Goal: Transaction & Acquisition: Purchase product/service

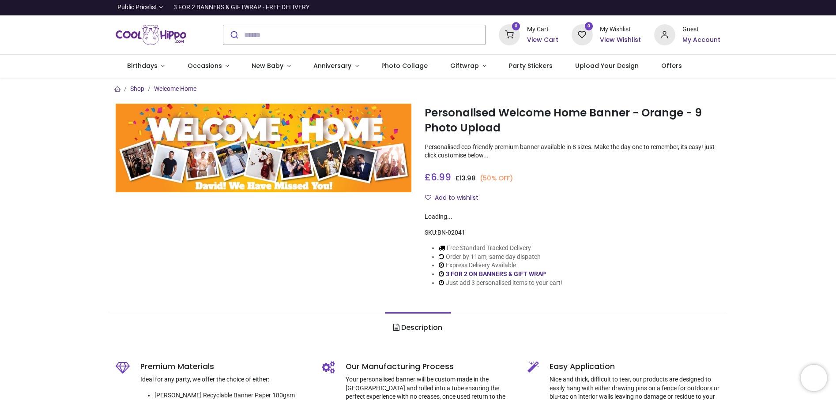
click at [267, 169] on img at bounding box center [264, 148] width 296 height 89
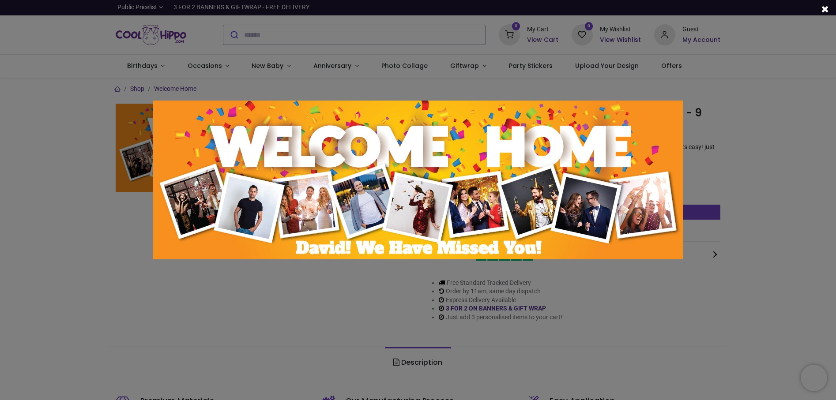
click at [357, 211] on img at bounding box center [418, 180] width 530 height 159
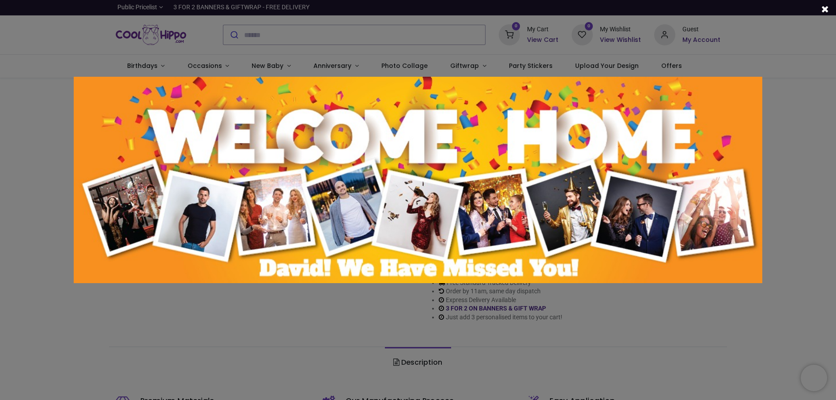
click at [357, 211] on img at bounding box center [418, 180] width 688 height 207
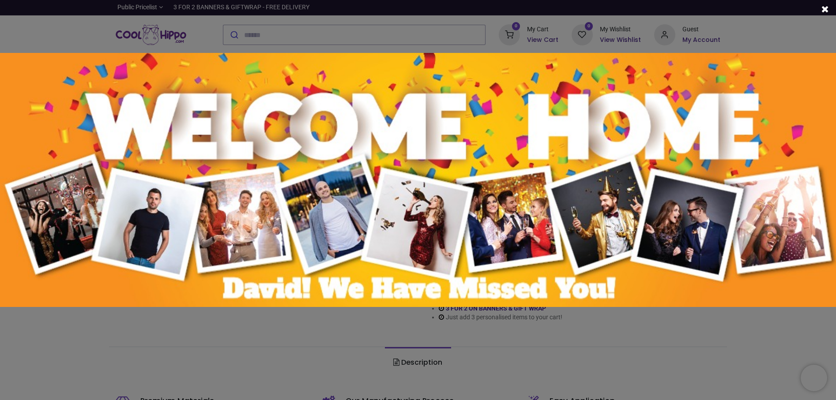
drag, startPoint x: 826, startPoint y: 9, endPoint x: 805, endPoint y: 30, distance: 29.0
click at [825, 8] on span at bounding box center [825, 8] width 8 height 9
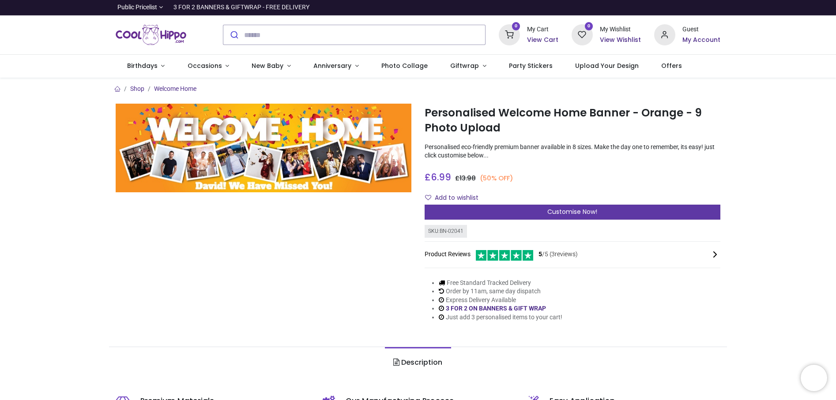
click at [537, 214] on div "Customise Now!" at bounding box center [573, 212] width 296 height 15
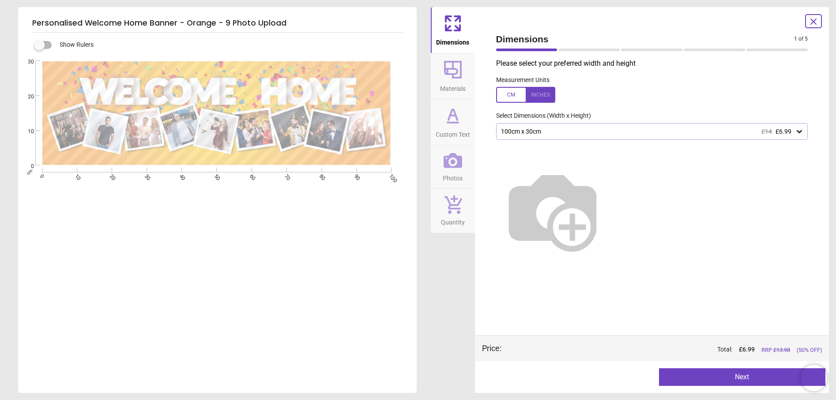
click at [455, 159] on icon at bounding box center [453, 160] width 19 height 19
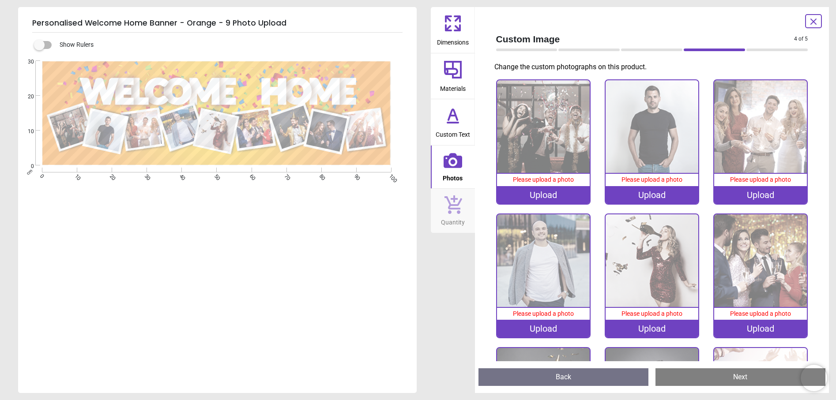
click at [537, 194] on div "Upload" at bounding box center [543, 195] width 93 height 18
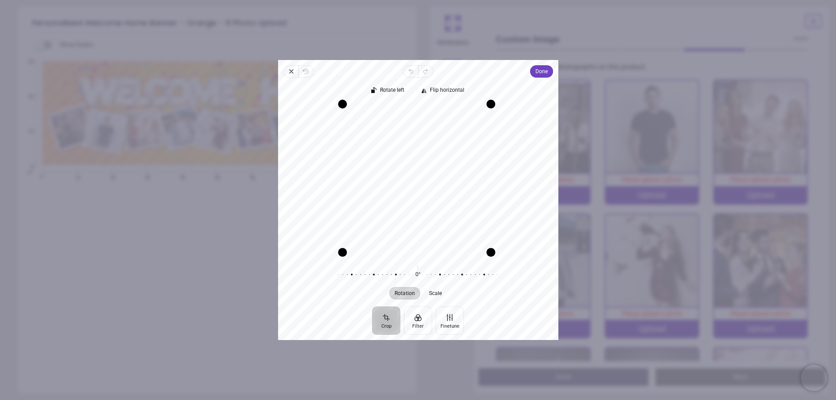
drag, startPoint x: 494, startPoint y: 257, endPoint x: 530, endPoint y: 200, distance: 67.8
click at [530, 200] on div "Recenter" at bounding box center [418, 179] width 266 height 151
drag, startPoint x: 490, startPoint y: 171, endPoint x: 549, endPoint y: 175, distance: 59.7
click at [549, 175] on div "Recenter" at bounding box center [418, 179] width 266 height 151
drag, startPoint x: 440, startPoint y: 107, endPoint x: 441, endPoint y: 39, distance: 68.0
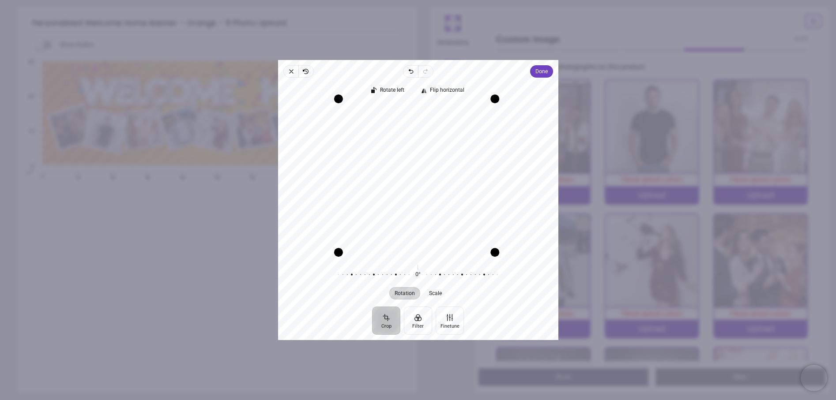
click at [441, 190] on div "× Trustpilot Product Reviews 5 /5 ( 3 reviews) Mrs L Excellent product. [DATE] …" at bounding box center [573, 217] width 296 height 55
click at [539, 72] on span "Done" at bounding box center [541, 71] width 12 height 11
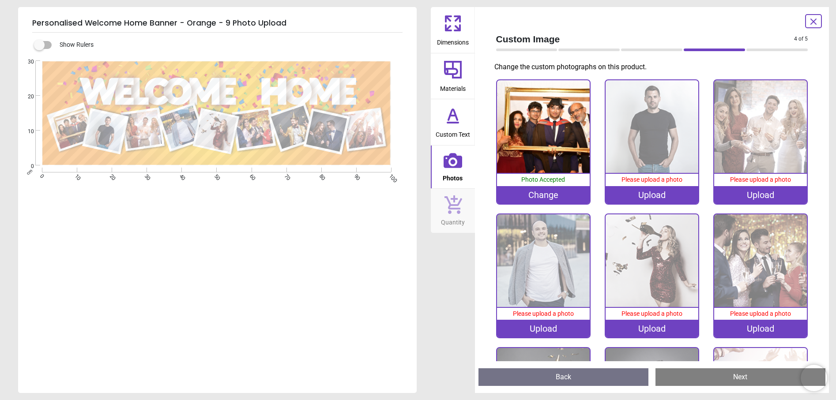
click at [816, 23] on icon at bounding box center [813, 21] width 11 height 11
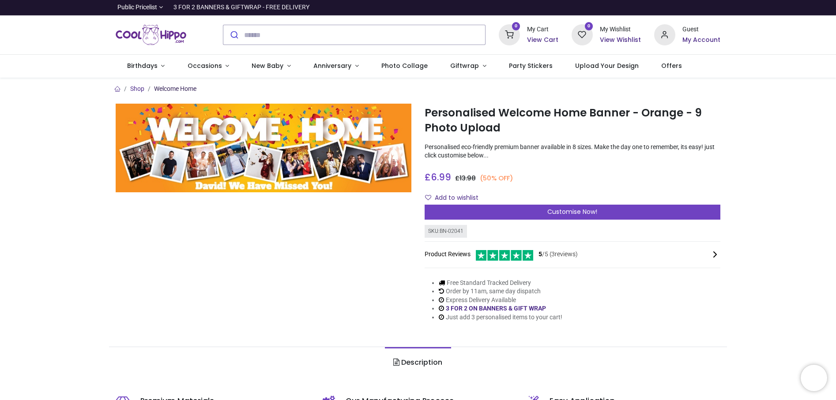
click at [183, 88] on link "Welcome Home" at bounding box center [175, 88] width 42 height 7
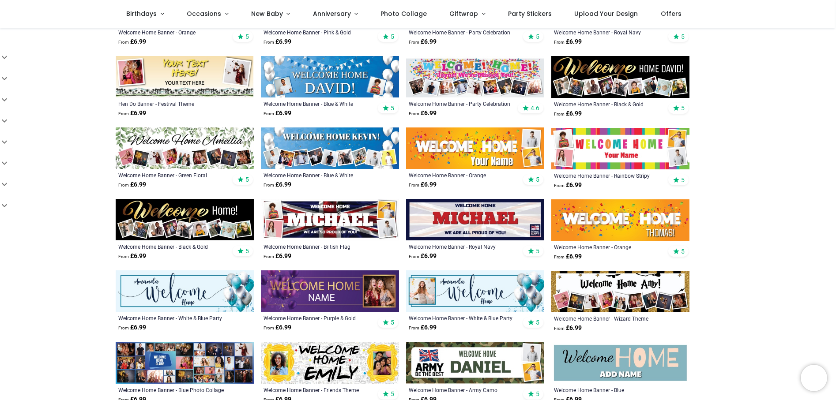
scroll to position [353, 0]
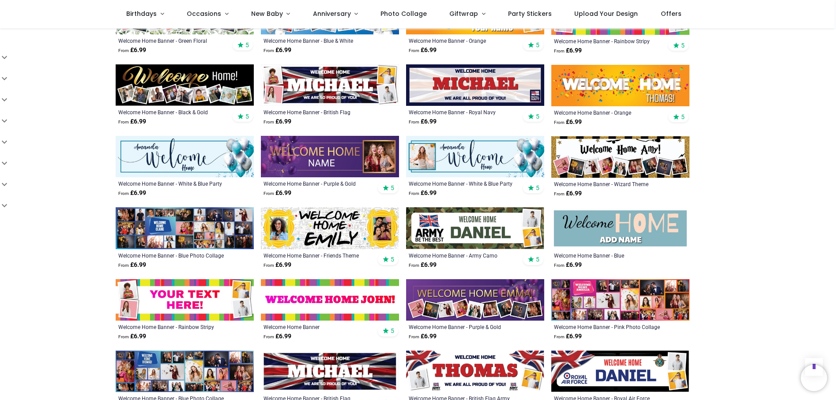
scroll to position [397, 0]
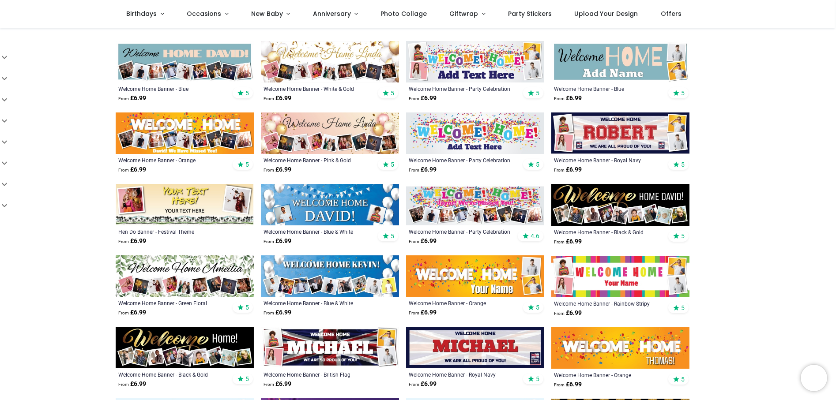
scroll to position [177, 0]
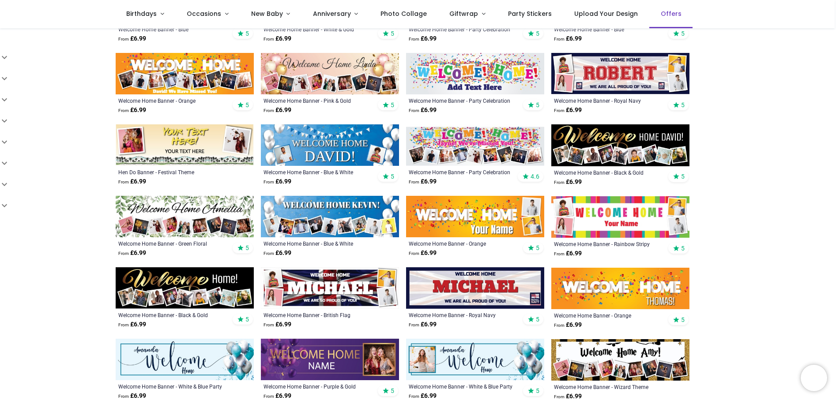
scroll to position [221, 0]
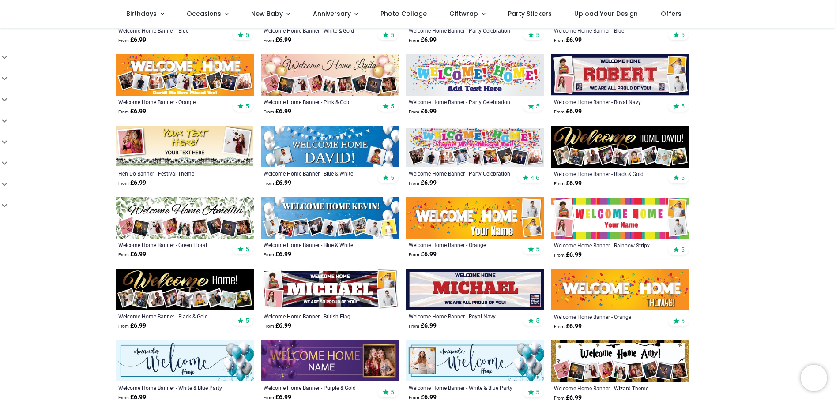
click at [216, 75] on img at bounding box center [185, 74] width 138 height 41
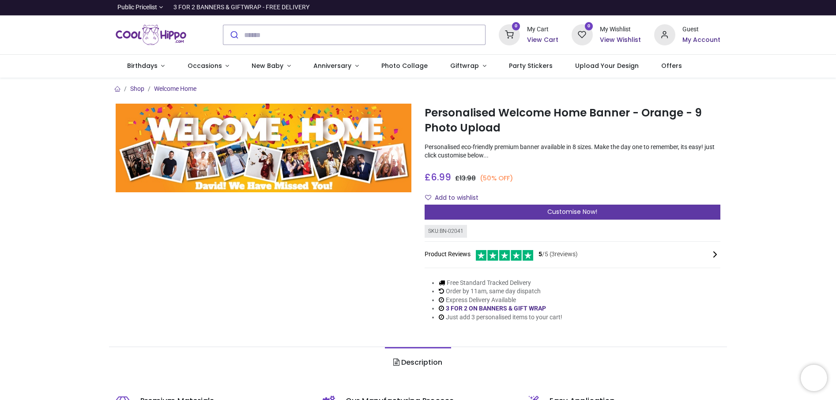
click at [561, 213] on span "Customise Now!" at bounding box center [572, 211] width 50 height 9
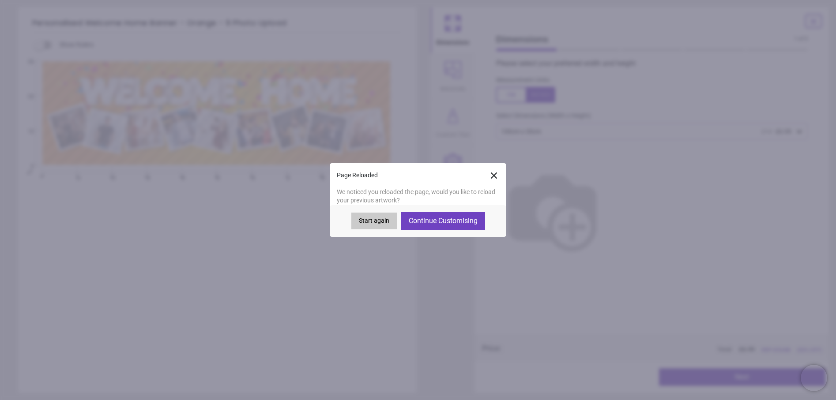
click at [451, 226] on button "Continue Customising" at bounding box center [443, 221] width 84 height 18
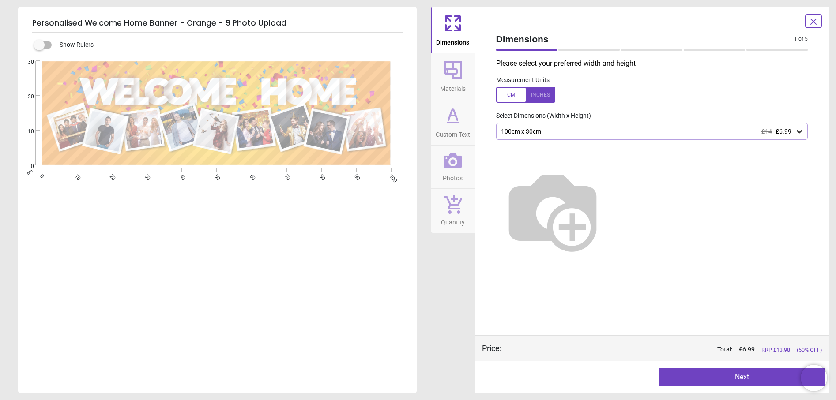
click at [812, 23] on icon at bounding box center [813, 21] width 5 height 5
